Goal: Transaction & Acquisition: Purchase product/service

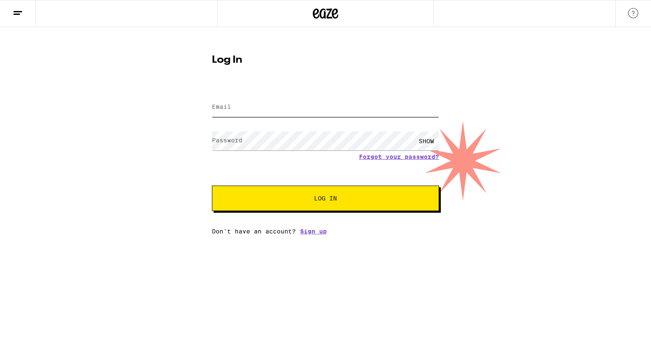
type input "[PERSON_NAME][EMAIL_ADDRESS][DOMAIN_NAME]"
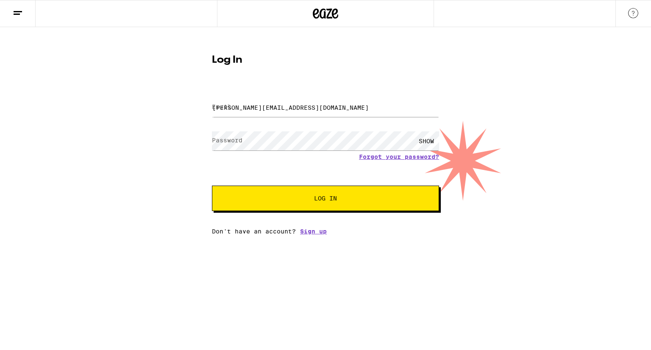
click at [308, 192] on button "Log In" at bounding box center [325, 198] width 227 height 25
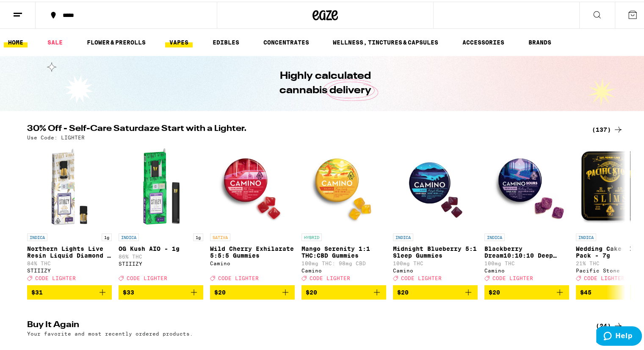
click at [180, 42] on link "VAPES" at bounding box center [179, 41] width 28 height 10
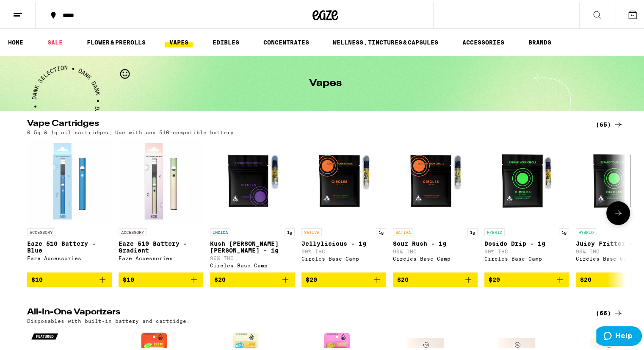
click at [509, 200] on img "Open page for Dosido Drip - 1g from Circles Base Camp" at bounding box center [527, 180] width 85 height 85
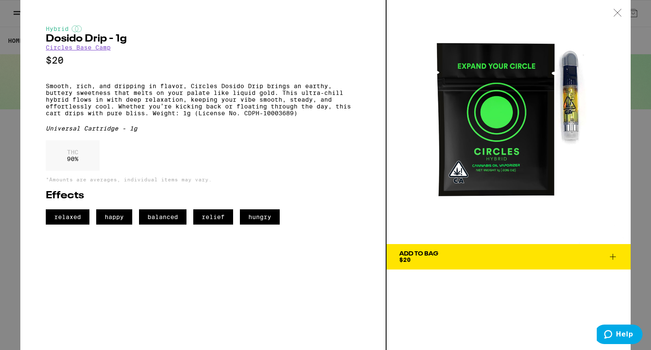
click at [612, 262] on span "Add To Bag $20" at bounding box center [508, 257] width 219 height 12
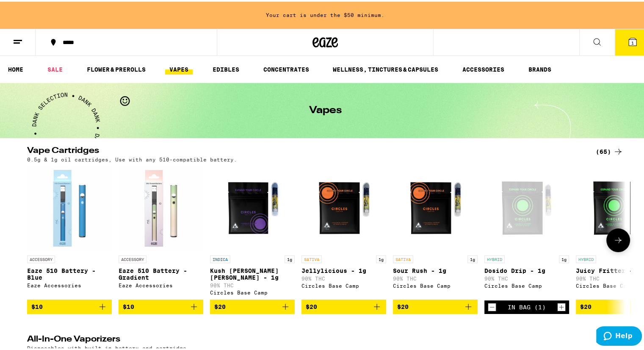
click at [466, 302] on icon "Add to bag" at bounding box center [469, 305] width 6 height 6
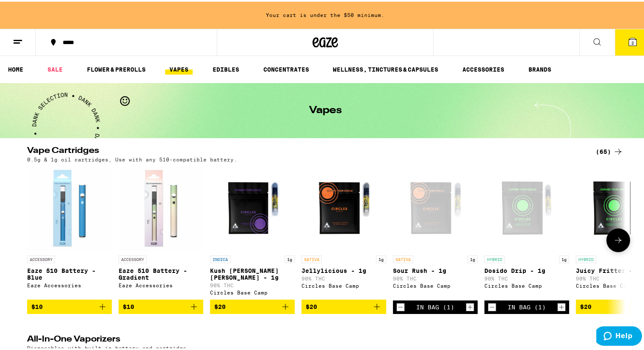
click at [100, 304] on icon "Add to bag" at bounding box center [102, 305] width 10 height 10
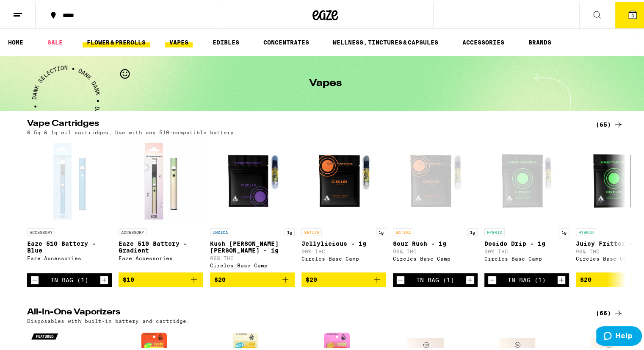
click at [108, 38] on link "FLOWER & PREROLLS" at bounding box center [116, 41] width 67 height 10
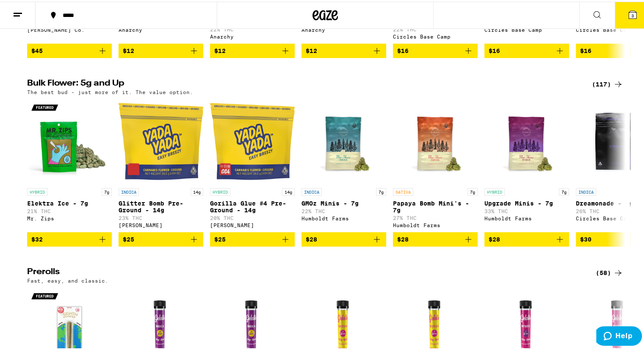
scroll to position [231, 0]
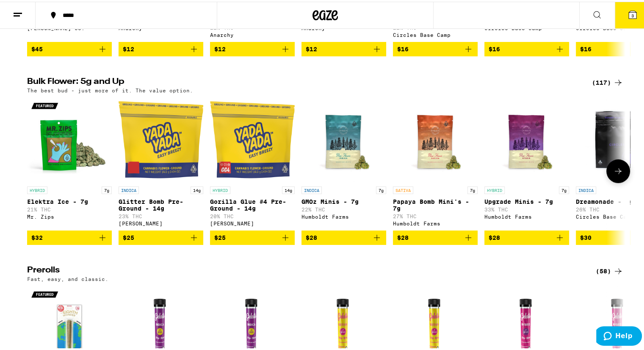
click at [283, 239] on icon "Add to bag" at bounding box center [286, 236] width 6 height 6
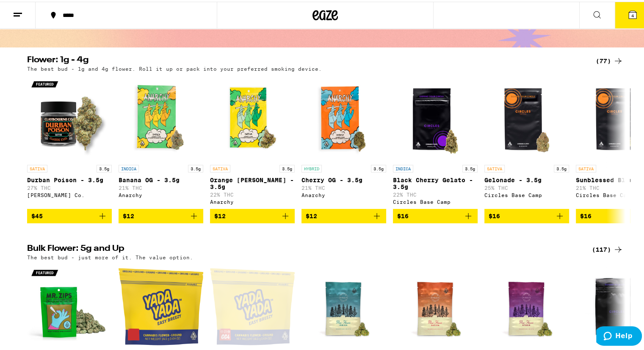
scroll to position [0, 0]
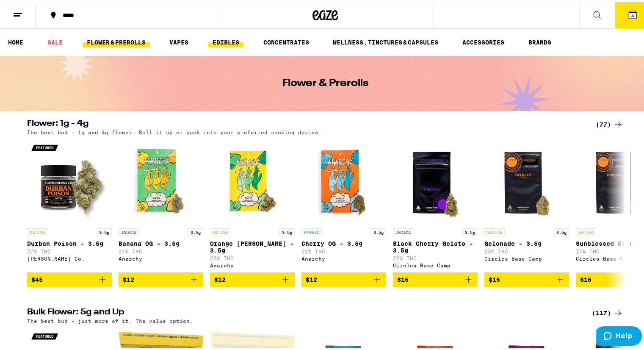
click at [224, 39] on link "EDIBLES" at bounding box center [225, 41] width 35 height 10
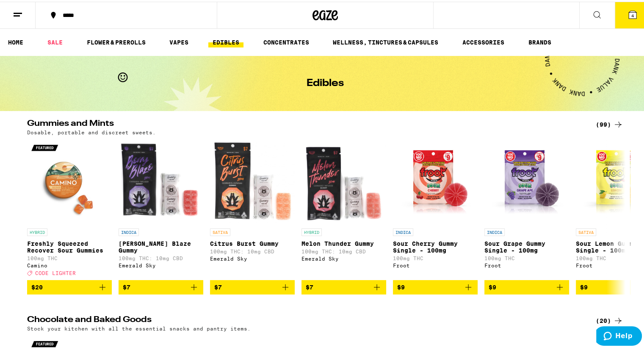
click at [602, 121] on div "(99)" at bounding box center [610, 123] width 28 height 10
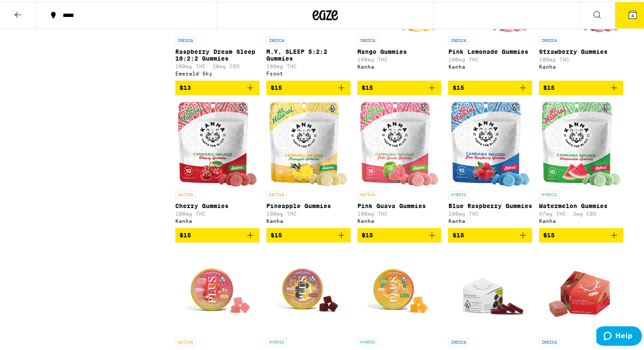
scroll to position [793, 0]
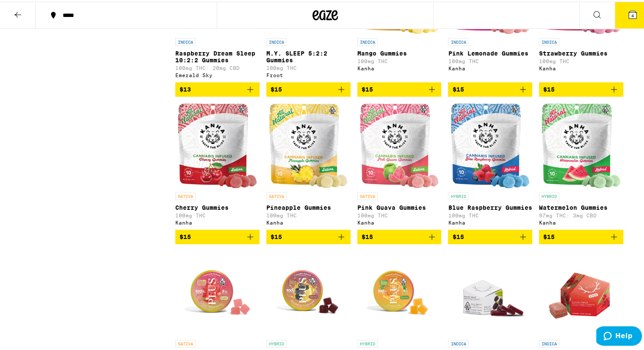
click at [519, 240] on icon "Add to bag" at bounding box center [523, 235] width 10 height 10
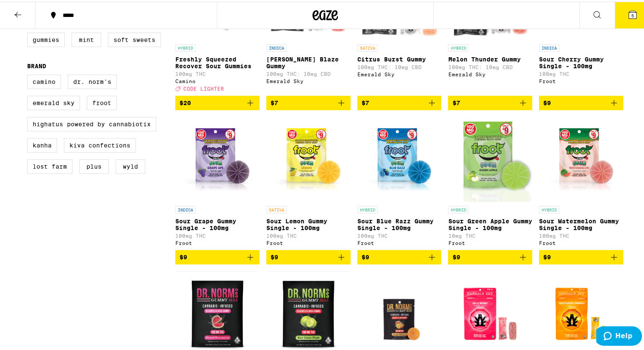
scroll to position [168, 0]
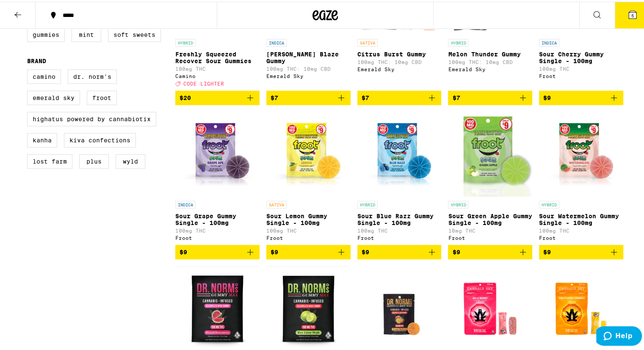
click at [429, 256] on icon "Add to bag" at bounding box center [432, 250] width 10 height 10
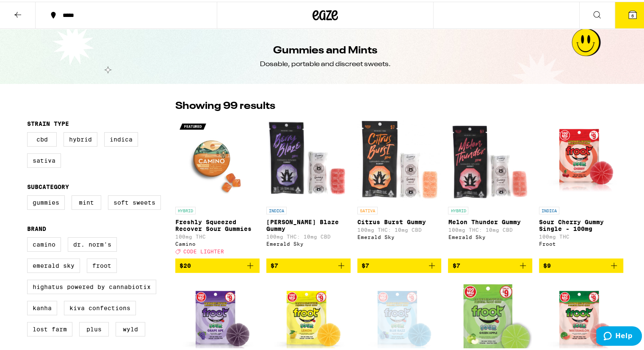
scroll to position [0, 0]
click at [24, 11] on button at bounding box center [18, 13] width 36 height 27
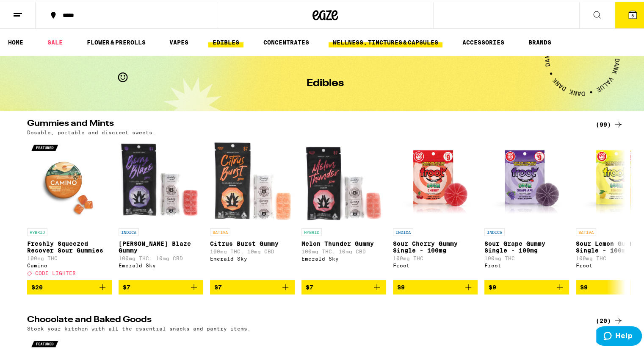
click at [395, 39] on link "WELLNESS, TINCTURES & CAPSULES" at bounding box center [386, 41] width 114 height 10
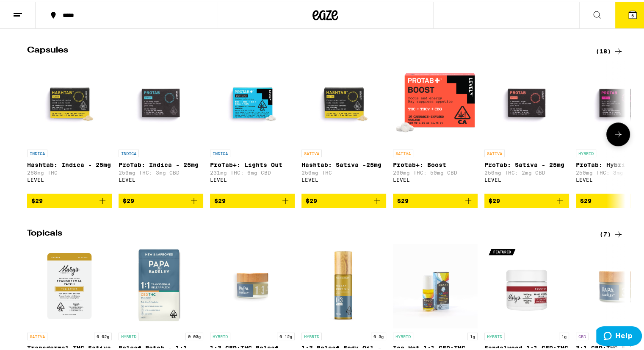
scroll to position [645, 0]
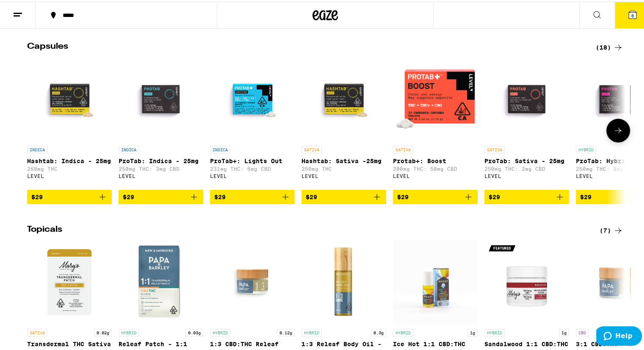
click at [614, 134] on icon at bounding box center [619, 129] width 10 height 10
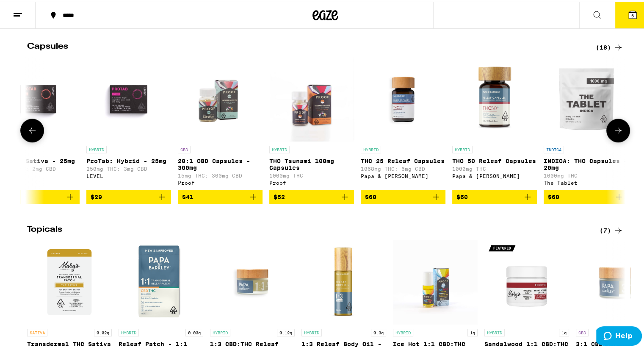
scroll to position [0, 504]
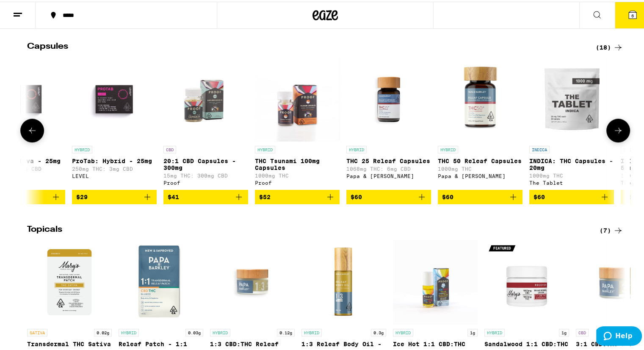
click at [276, 140] on img "Open page for THC Tsunami 100mg Capsules from Proof" at bounding box center [297, 97] width 85 height 85
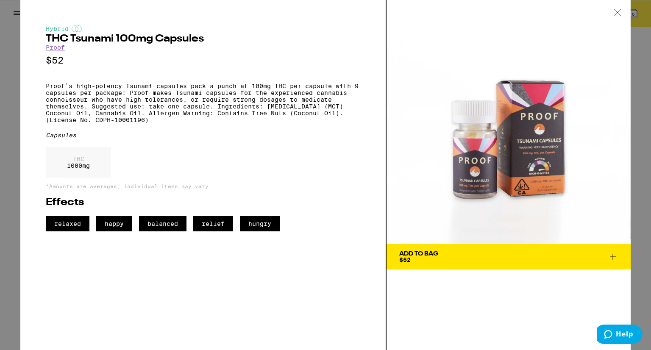
click at [622, 14] on div at bounding box center [617, 13] width 26 height 27
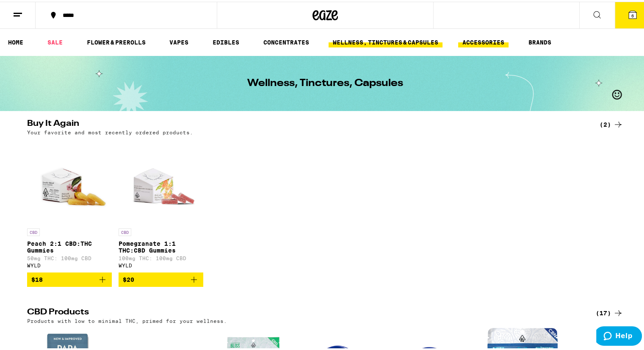
click at [480, 39] on link "ACCESSORIES" at bounding box center [483, 41] width 50 height 10
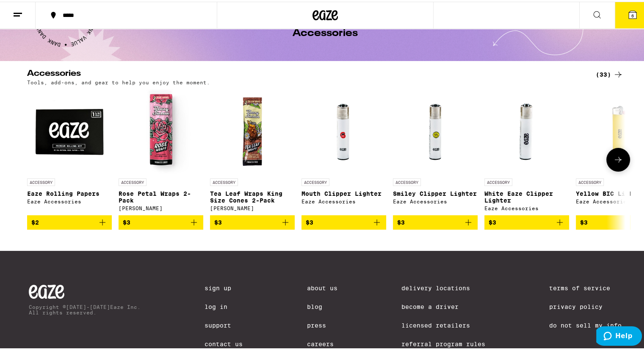
scroll to position [50, 0]
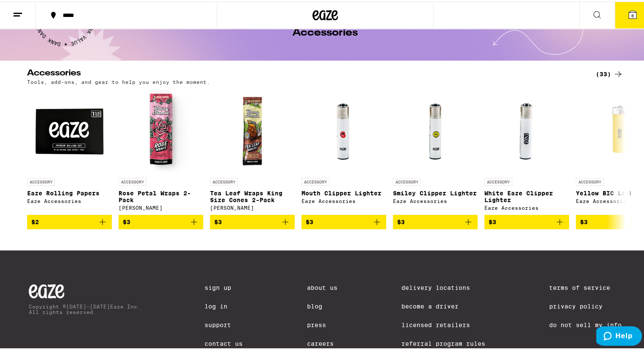
click at [614, 74] on icon at bounding box center [619, 72] width 10 height 10
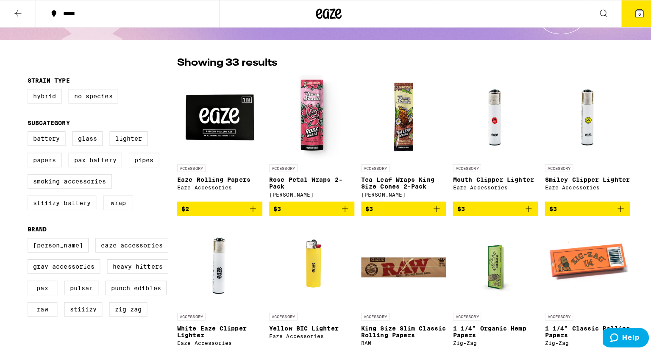
scroll to position [68, 0]
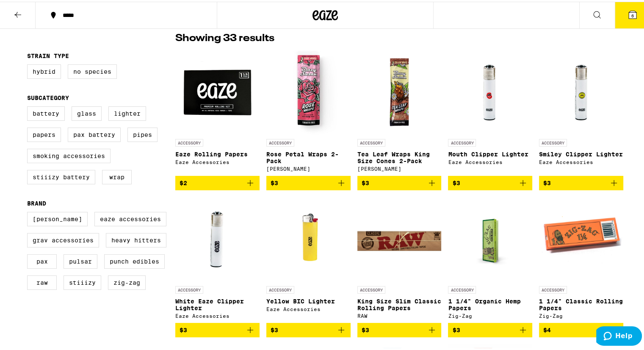
click at [205, 110] on img "Open page for Eaze Rolling Papers from Eaze Accessories" at bounding box center [217, 90] width 84 height 85
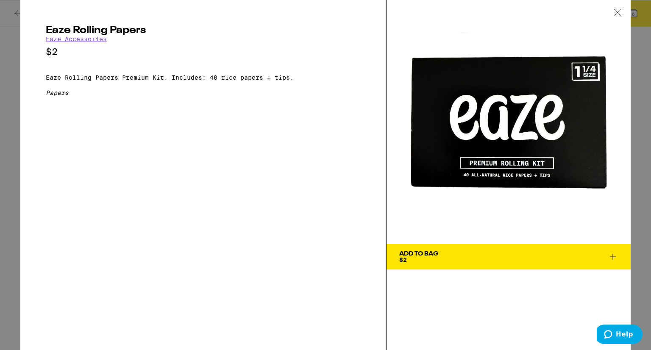
click at [617, 258] on icon at bounding box center [613, 257] width 10 height 10
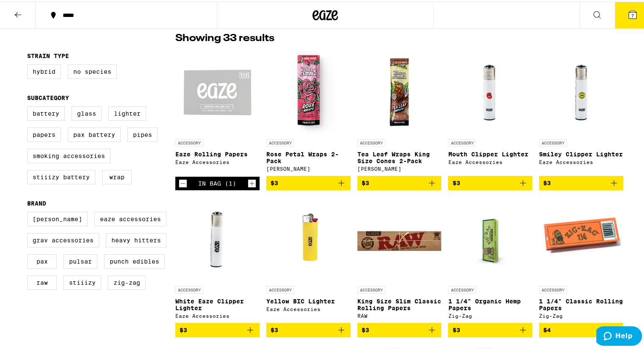
click at [624, 18] on button "7" at bounding box center [633, 13] width 36 height 26
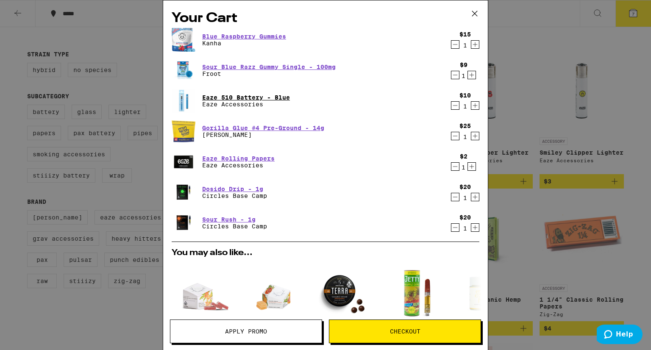
click at [263, 96] on link "Eaze 510 Battery - Blue" at bounding box center [246, 97] width 88 height 7
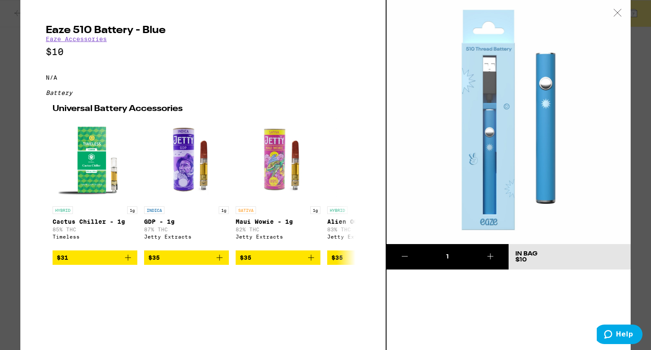
click at [617, 15] on icon at bounding box center [617, 13] width 8 height 8
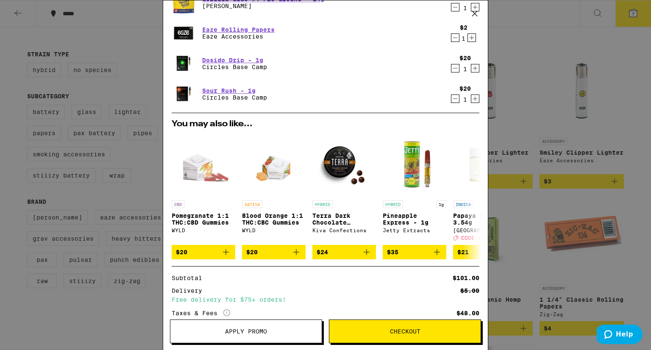
scroll to position [130, 0]
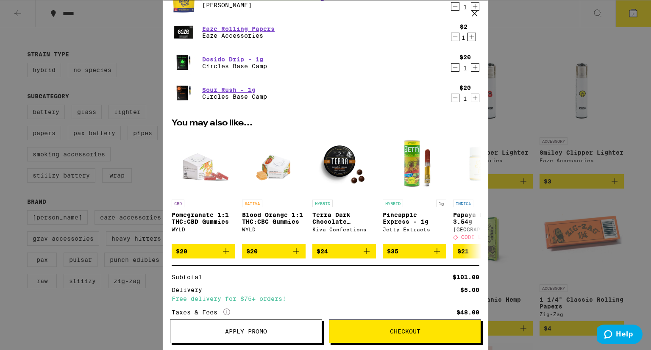
click at [451, 69] on icon "Decrement" at bounding box center [455, 67] width 8 height 10
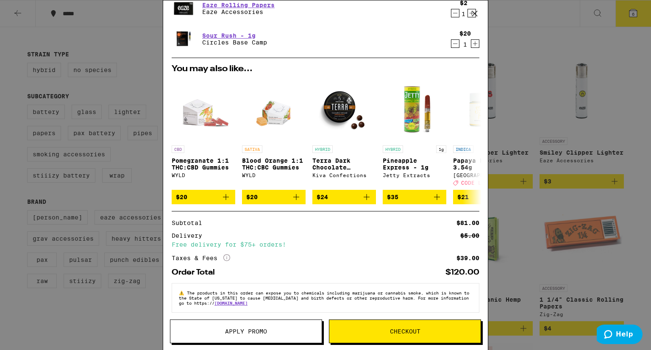
scroll to position [0, 0]
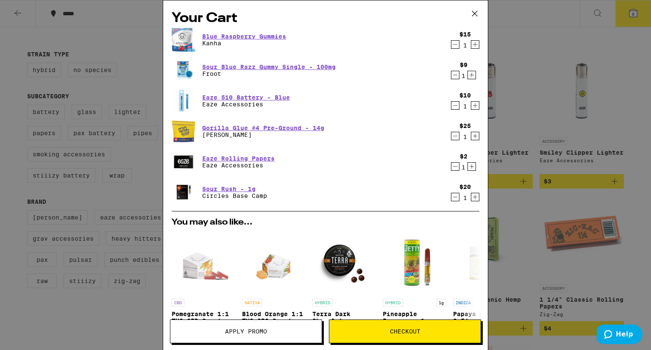
click at [451, 76] on icon "Decrement" at bounding box center [455, 75] width 8 height 10
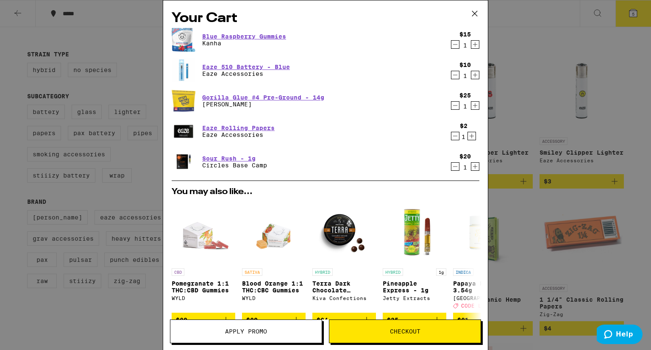
click at [475, 11] on icon at bounding box center [474, 13] width 13 height 13
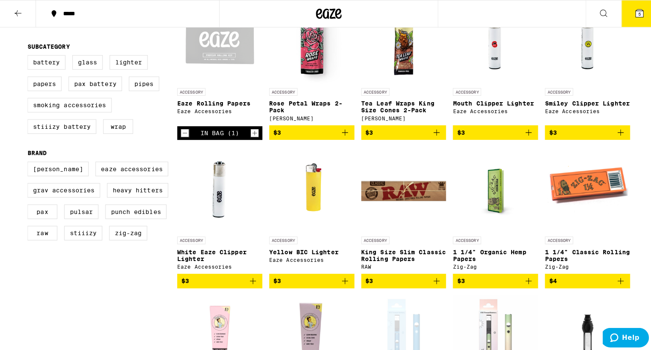
scroll to position [129, 0]
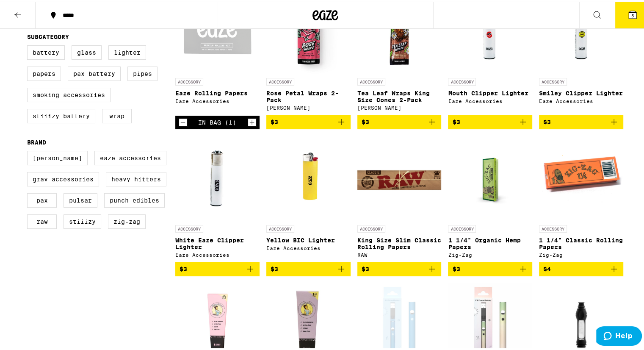
click at [520, 270] on icon "Add to bag" at bounding box center [523, 267] width 6 height 6
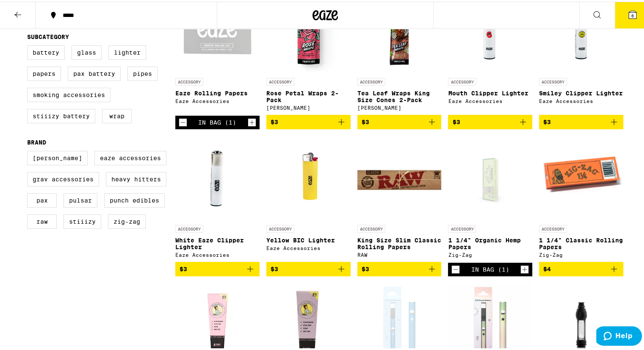
click at [625, 20] on button "6" at bounding box center [633, 13] width 36 height 26
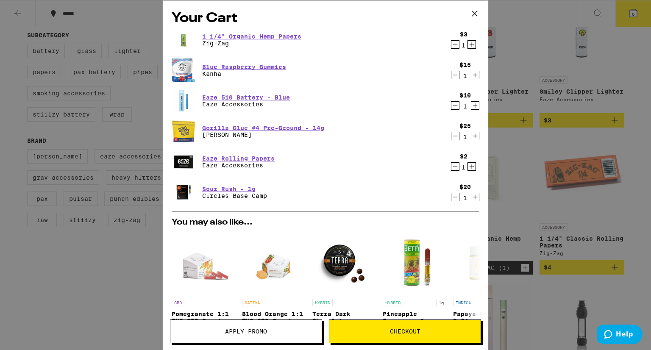
click at [451, 44] on icon "Decrement" at bounding box center [455, 44] width 8 height 10
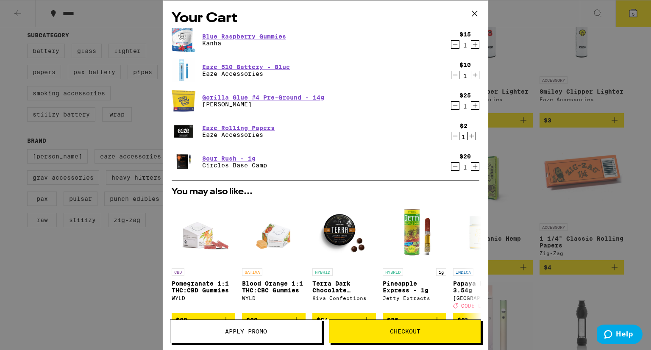
click at [623, 72] on div "Your Cart Blue Raspberry Gummies Kanha $15 1 Eaze 510 Battery - Blue Eaze Acces…" at bounding box center [325, 175] width 651 height 350
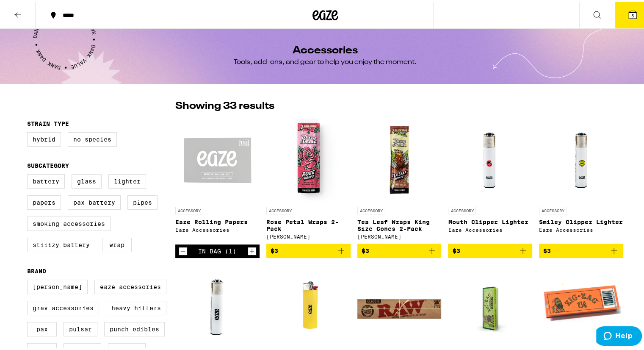
click at [15, 16] on icon at bounding box center [18, 13] width 10 height 10
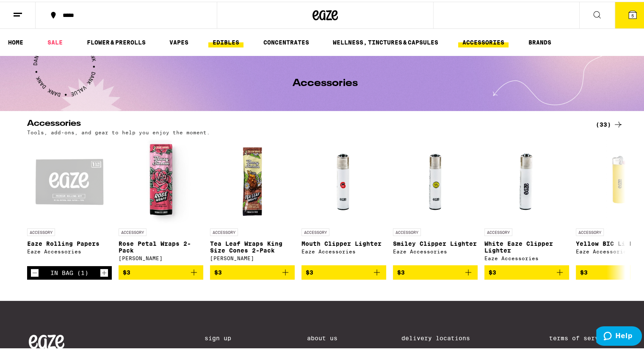
click at [222, 39] on link "EDIBLES" at bounding box center [225, 41] width 35 height 10
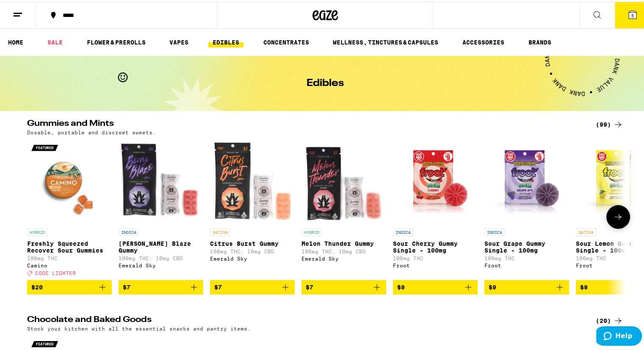
click at [377, 291] on icon "Add to bag" at bounding box center [377, 286] width 10 height 10
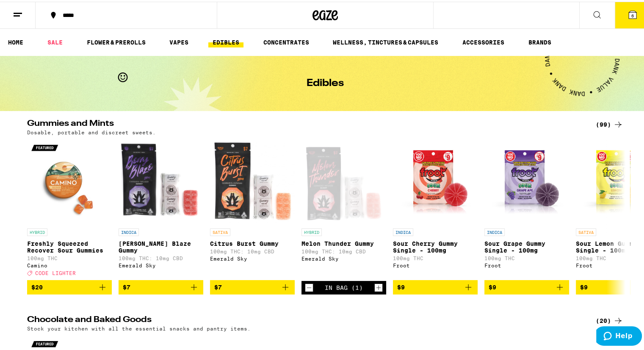
click at [633, 15] on button "6" at bounding box center [633, 13] width 36 height 26
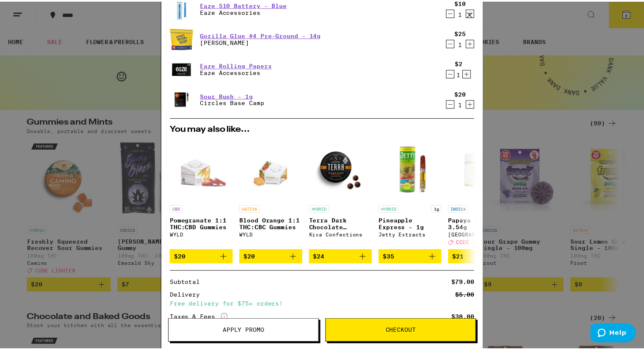
scroll to position [97, 0]
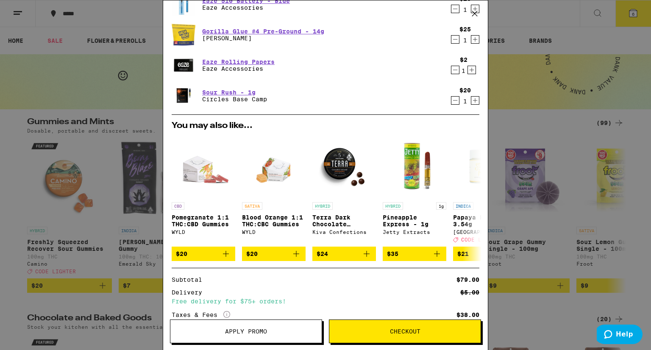
click at [378, 339] on button "Checkout" at bounding box center [405, 331] width 152 height 24
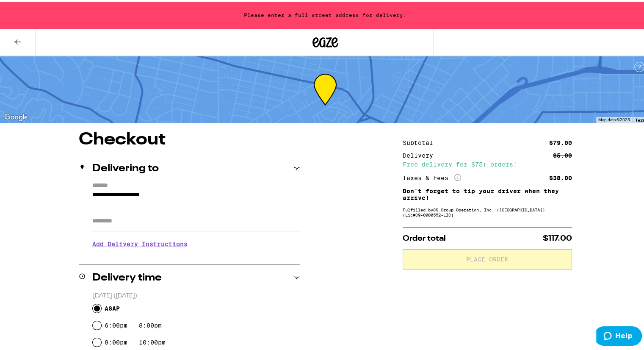
click at [186, 190] on input "**********" at bounding box center [196, 195] width 208 height 14
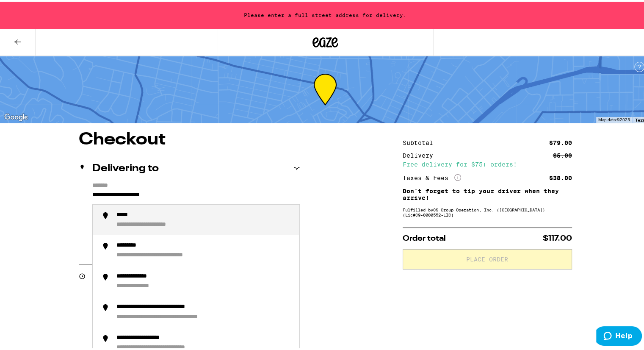
drag, startPoint x: 186, startPoint y: 190, endPoint x: 41, endPoint y: 215, distance: 147.5
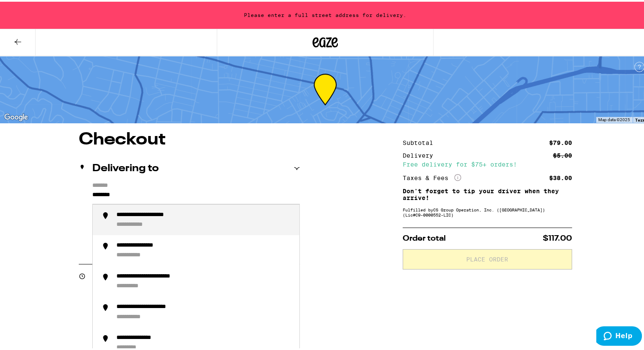
click at [186, 222] on div "**********" at bounding box center [205, 218] width 176 height 17
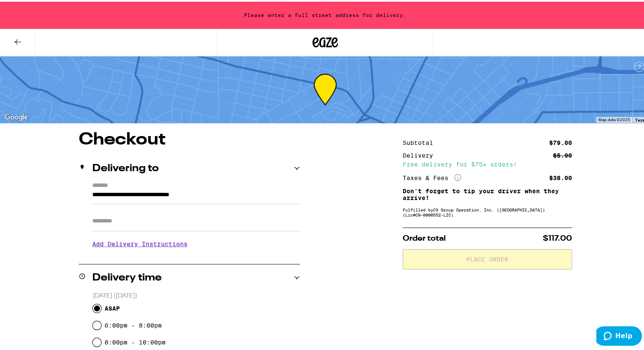
type input "**********"
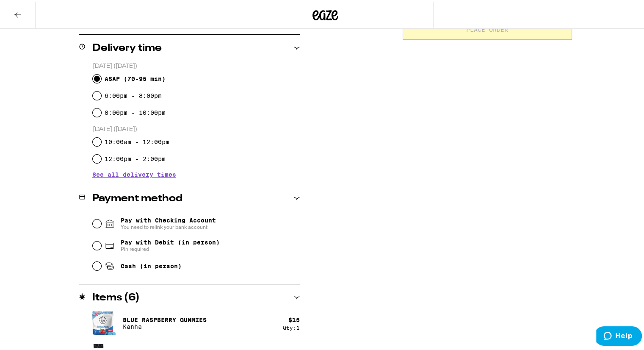
scroll to position [225, 0]
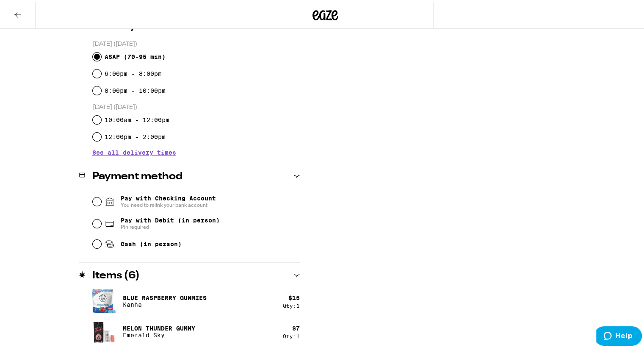
click at [153, 218] on span "Pay with Debit (in person)" at bounding box center [170, 218] width 99 height 7
click at [101, 218] on input "Pay with Debit (in person) Pin required" at bounding box center [97, 222] width 8 height 8
radio input "true"
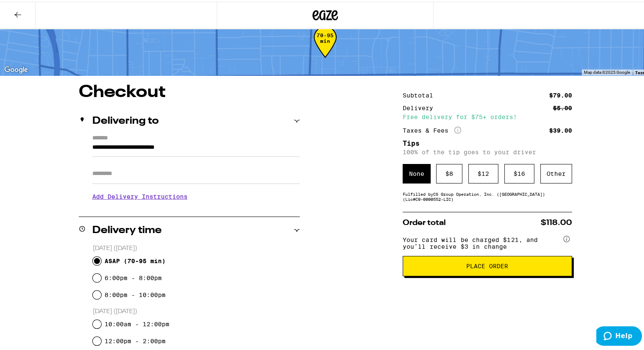
scroll to position [26, 0]
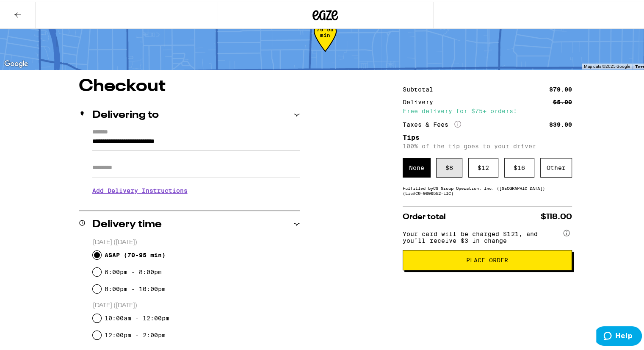
click at [445, 158] on div "$ 8" at bounding box center [449, 165] width 26 height 19
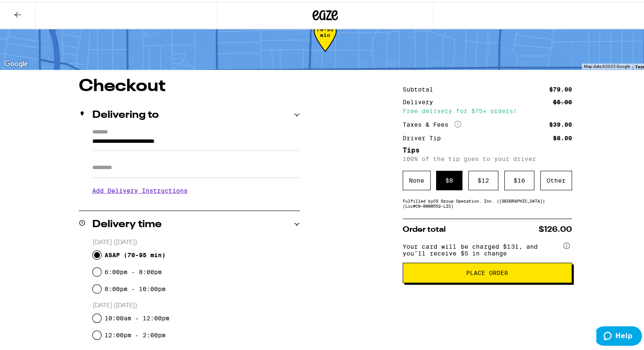
click at [450, 273] on span "Place Order" at bounding box center [487, 271] width 155 height 6
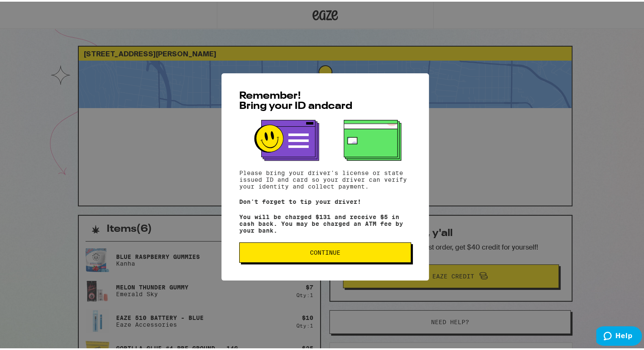
click at [361, 250] on button "Continue" at bounding box center [325, 251] width 172 height 20
